Goal: Transaction & Acquisition: Subscribe to service/newsletter

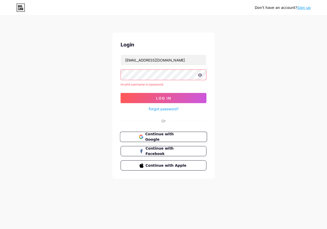
click at [171, 137] on span "Continue with Google" at bounding box center [166, 137] width 43 height 11
click at [158, 136] on span "Continue with Google" at bounding box center [166, 137] width 43 height 11
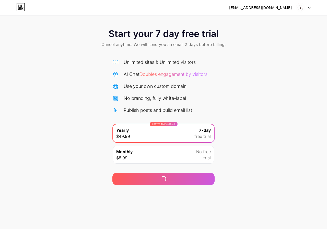
click at [102, 87] on div "Start your 7 day free trial Cancel anytime. We will send you an email 2 days be…" at bounding box center [163, 105] width 327 height 162
click at [20, 8] on icon at bounding box center [19, 8] width 1 height 2
click at [309, 9] on div at bounding box center [303, 7] width 15 height 9
click at [72, 31] on div "Start your 7 day free trial Cancel anytime. We will send you an email 2 days be…" at bounding box center [163, 39] width 327 height 30
click at [44, 56] on div "Start your 7 day free trial Cancel anytime. We will send you an email 2 days be…" at bounding box center [163, 105] width 327 height 162
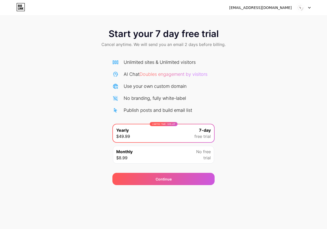
click at [309, 9] on div at bounding box center [303, 7] width 15 height 9
click at [19, 7] on icon at bounding box center [18, 6] width 1 height 2
click at [186, 150] on div "Monthly $8.99 No free trial" at bounding box center [163, 155] width 101 height 18
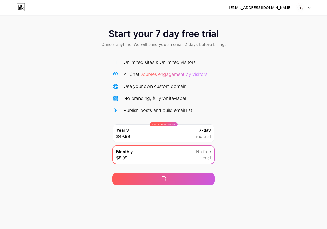
click at [310, 8] on icon at bounding box center [309, 8] width 3 height 2
click at [303, 8] on img at bounding box center [301, 8] width 10 height 10
click at [301, 7] on img at bounding box center [301, 8] width 10 height 10
click at [277, 8] on div "[EMAIL_ADDRESS][DOMAIN_NAME]" at bounding box center [260, 7] width 63 height 5
click at [266, 9] on div "[EMAIL_ADDRESS][DOMAIN_NAME]" at bounding box center [260, 7] width 63 height 5
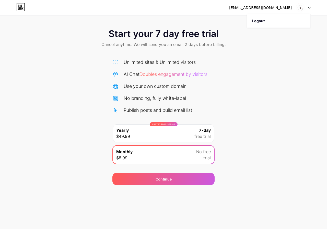
drag, startPoint x: 264, startPoint y: 8, endPoint x: 260, endPoint y: 8, distance: 4.3
click at [260, 8] on div "[EMAIL_ADDRESS][DOMAIN_NAME]" at bounding box center [260, 7] width 63 height 5
click at [197, 14] on div "[EMAIL_ADDRESS][DOMAIN_NAME] Logout" at bounding box center [163, 7] width 327 height 15
click at [221, 38] on div "Start your 7 day free trial Cancel anytime. We will send you an email 2 days be…" at bounding box center [163, 39] width 327 height 30
click at [309, 7] on icon at bounding box center [309, 8] width 3 height 2
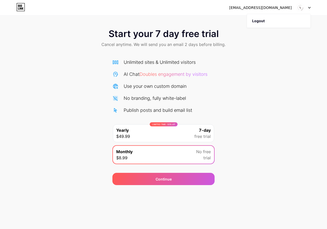
click at [300, 9] on img at bounding box center [301, 8] width 10 height 10
